Goal: Navigation & Orientation: Find specific page/section

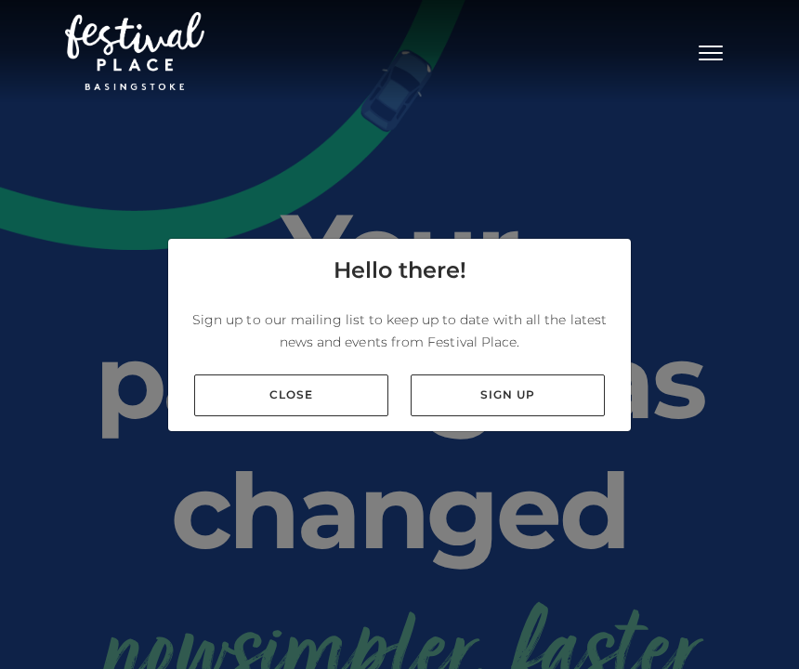
click at [315, 416] on link "Close" at bounding box center [291, 396] width 194 height 42
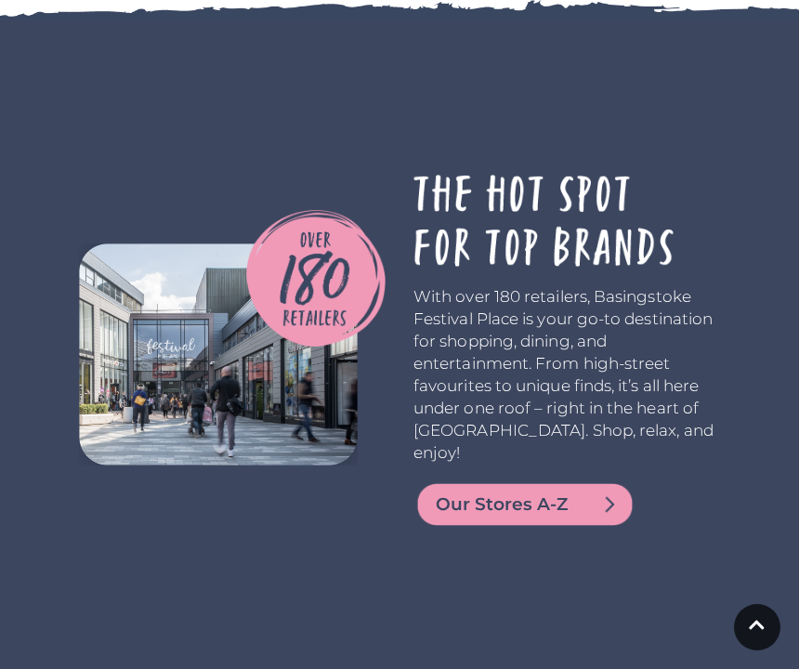
scroll to position [3929, 0]
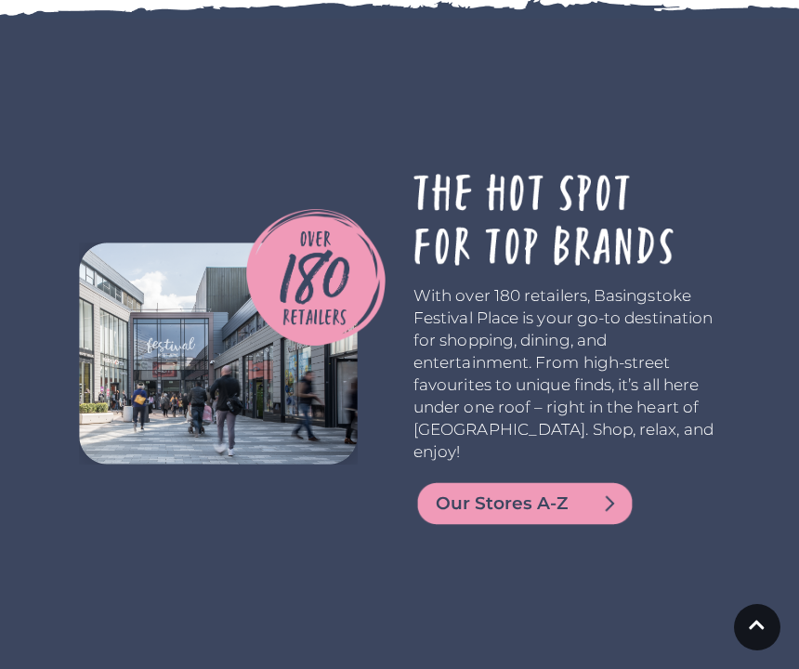
click at [541, 481] on img at bounding box center [525, 503] width 223 height 45
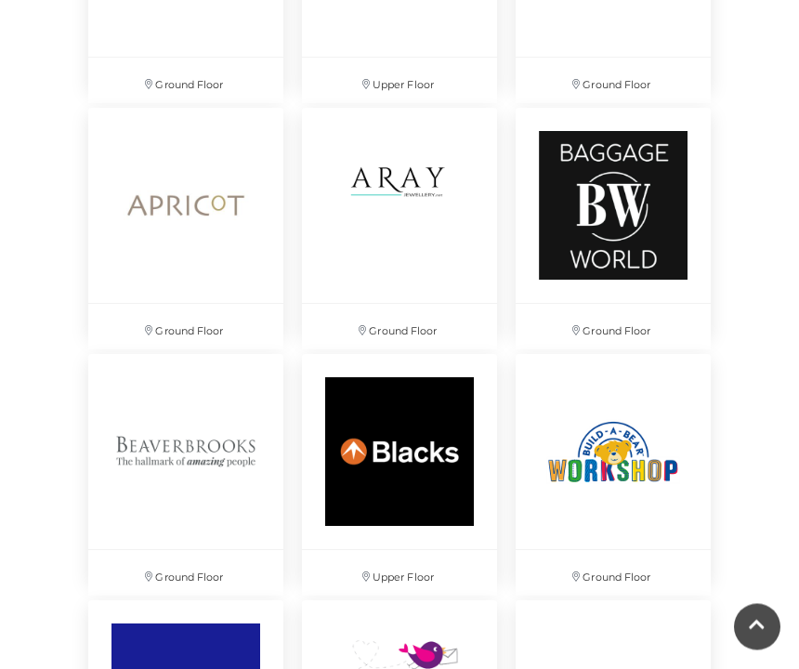
scroll to position [1885, 0]
click at [632, 204] on img at bounding box center [613, 205] width 195 height 195
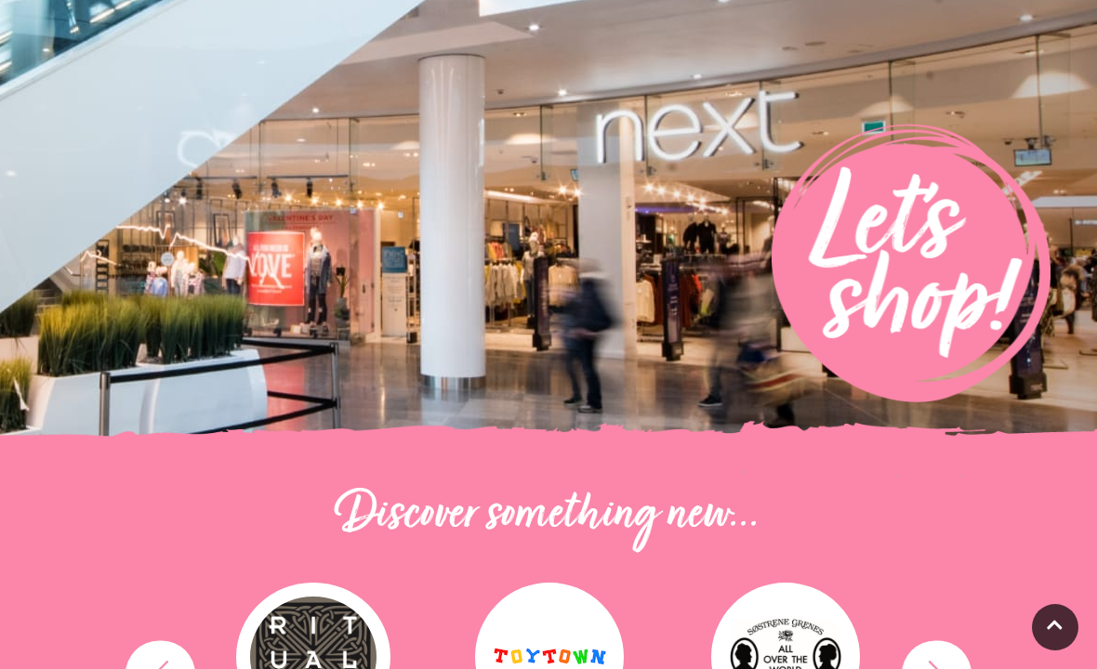
scroll to position [0, 0]
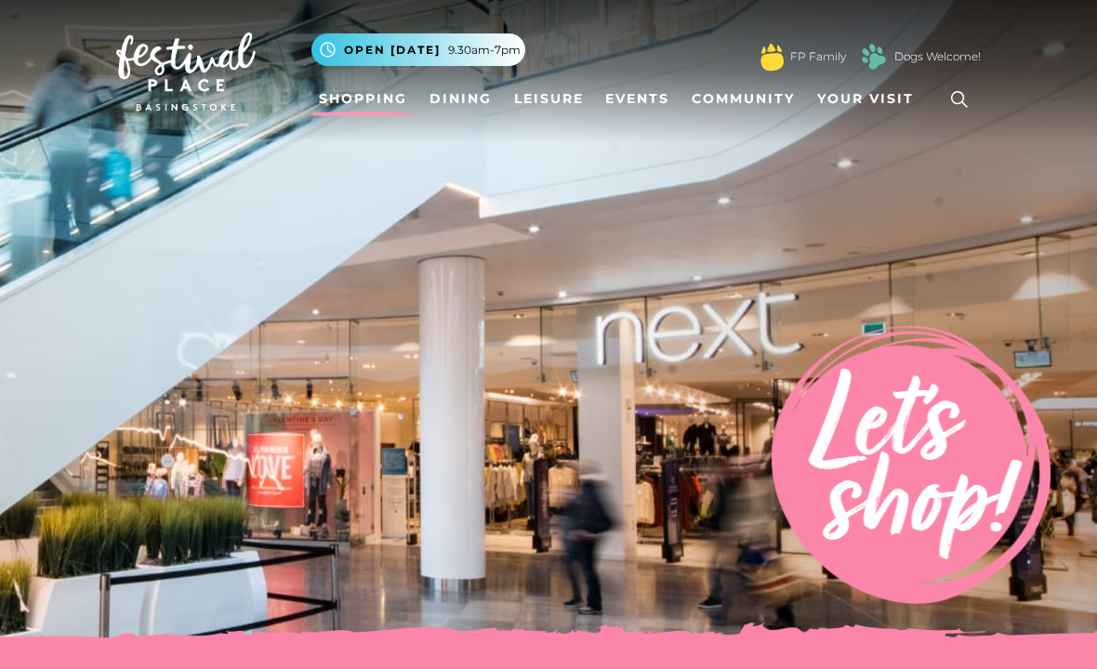
click at [798, 93] on span "Your Visit" at bounding box center [865, 99] width 97 height 20
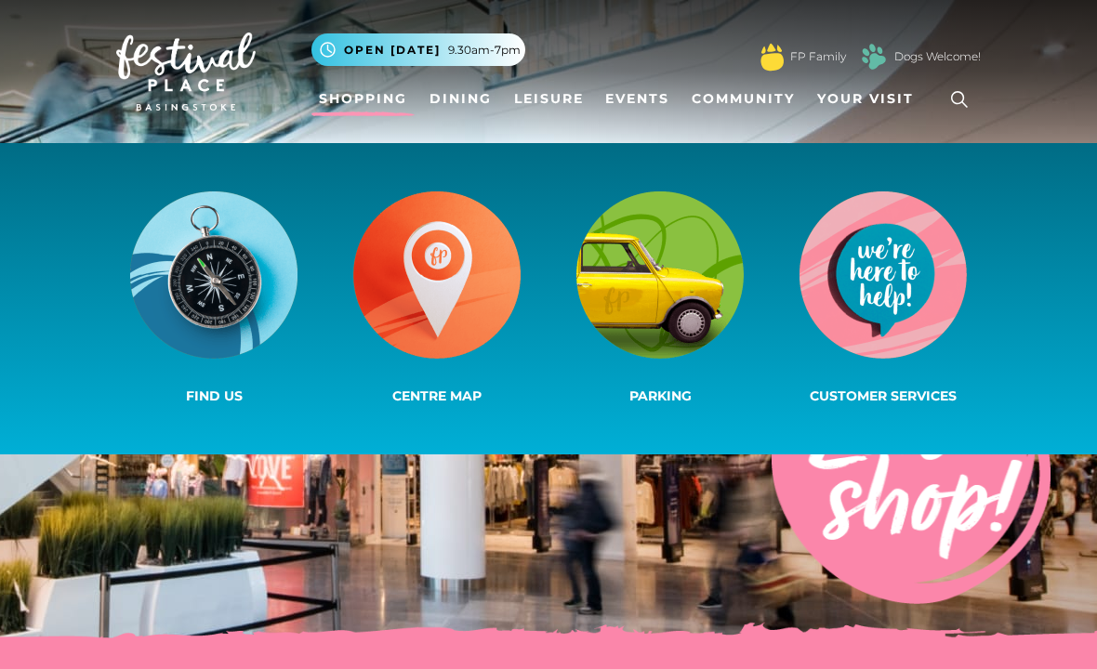
click at [695, 276] on img at bounding box center [659, 274] width 167 height 167
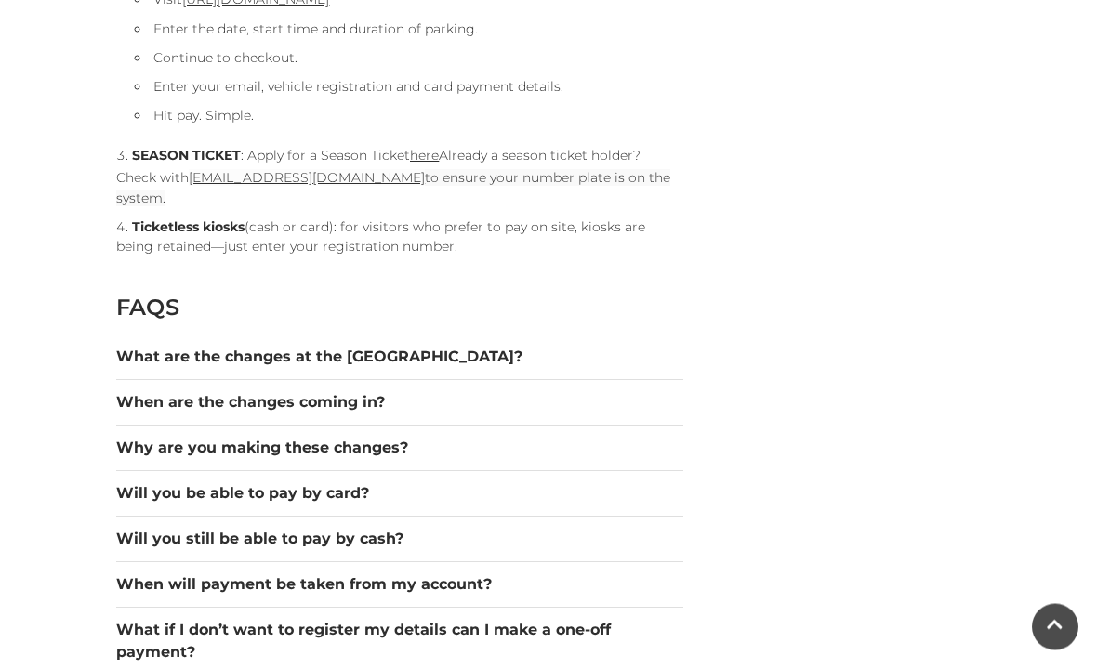
scroll to position [2146, 0]
